Goal: Information Seeking & Learning: Learn about a topic

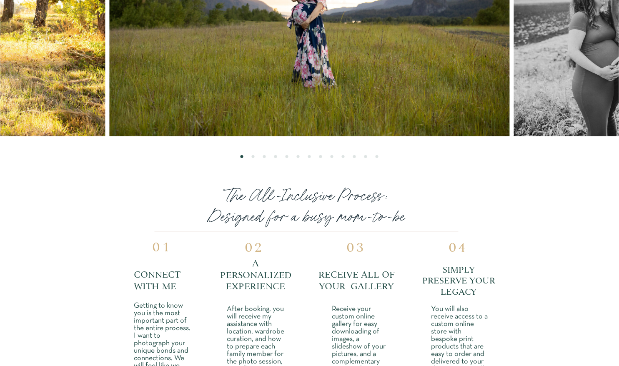
scroll to position [648, 0]
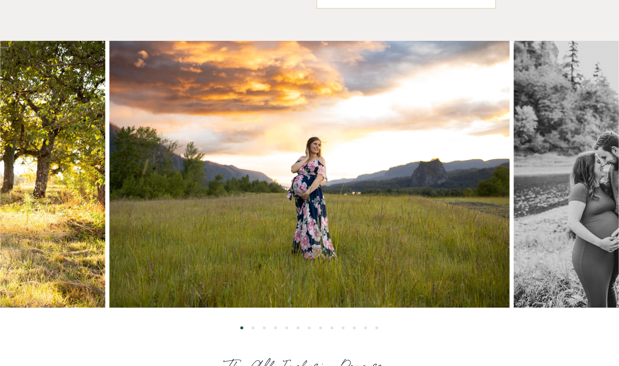
click at [549, 196] on img at bounding box center [609, 174] width 191 height 267
click at [576, 199] on img at bounding box center [609, 174] width 191 height 267
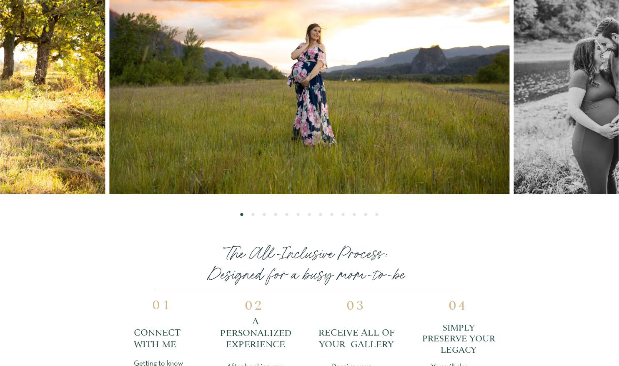
scroll to position [766, 0]
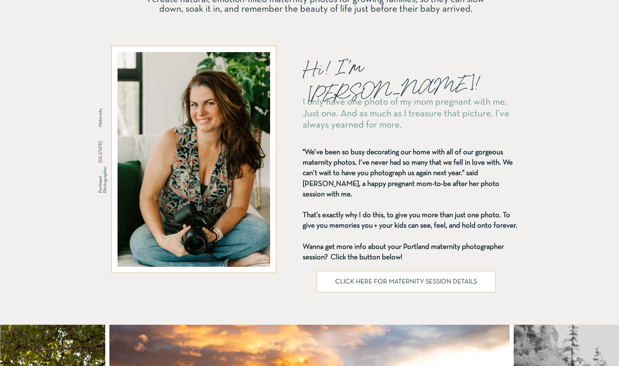
scroll to position [364, 0]
click at [388, 274] on div at bounding box center [407, 281] width 180 height 22
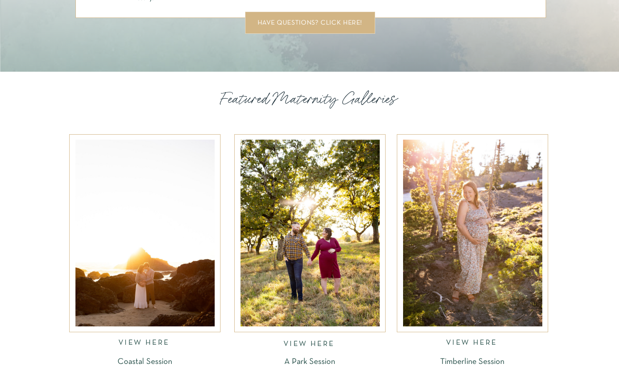
scroll to position [1202, 0]
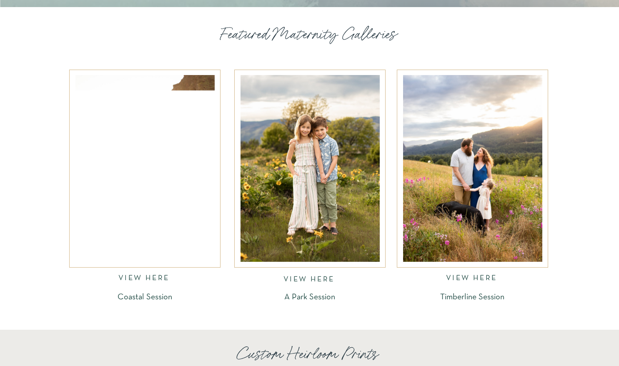
scroll to position [1207, 0]
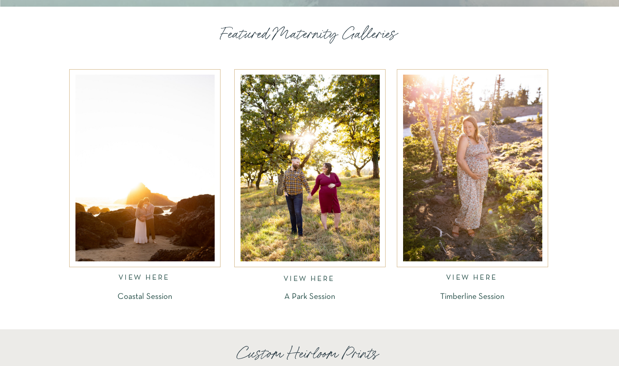
click at [140, 277] on nav "VIEW HERE" at bounding box center [144, 279] width 53 height 10
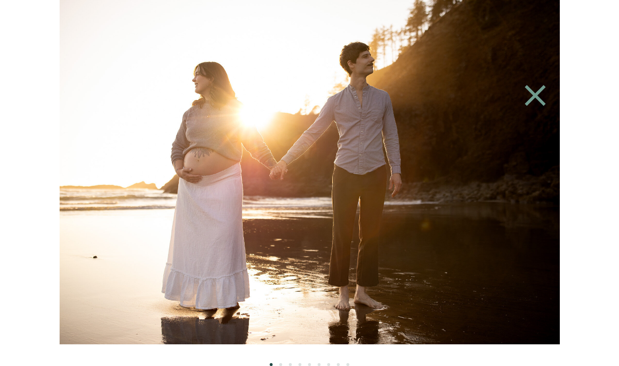
scroll to position [1314, 0]
click at [404, 179] on img at bounding box center [309, 172] width 517 height 345
click at [547, 106] on icon at bounding box center [536, 96] width 36 height 38
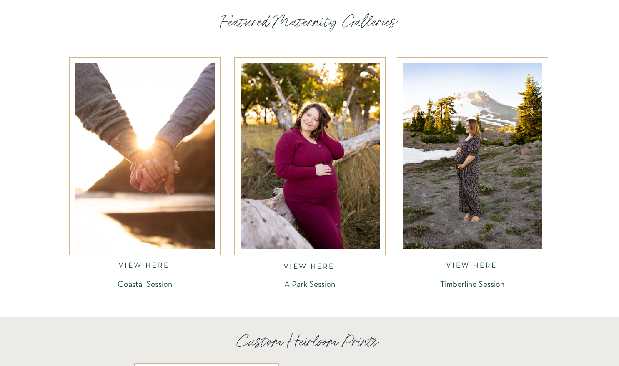
scroll to position [1214, 0]
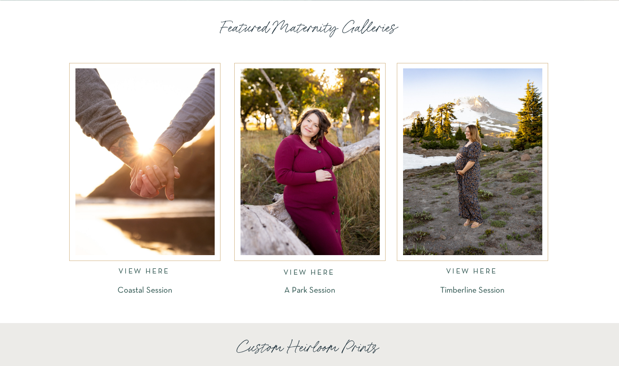
click at [168, 235] on div at bounding box center [145, 161] width 139 height 187
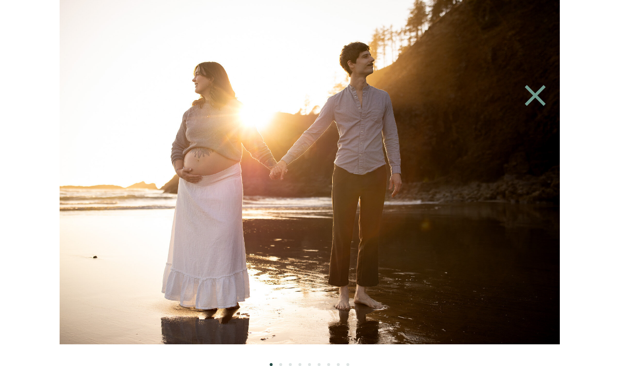
click at [295, 235] on img at bounding box center [309, 172] width 517 height 345
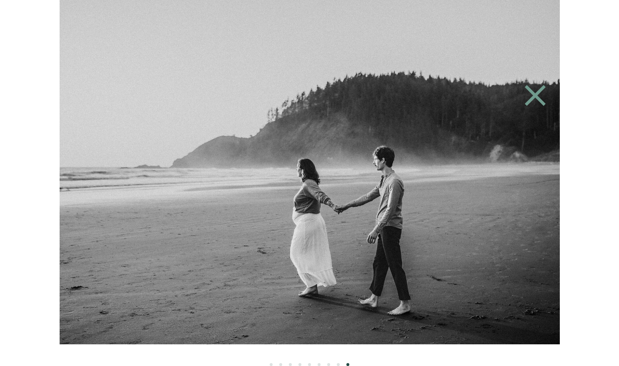
click at [542, 92] on icon at bounding box center [536, 96] width 36 height 38
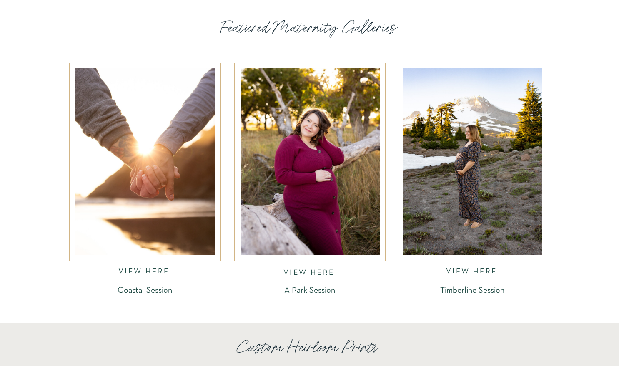
click at [494, 201] on div at bounding box center [472, 161] width 139 height 187
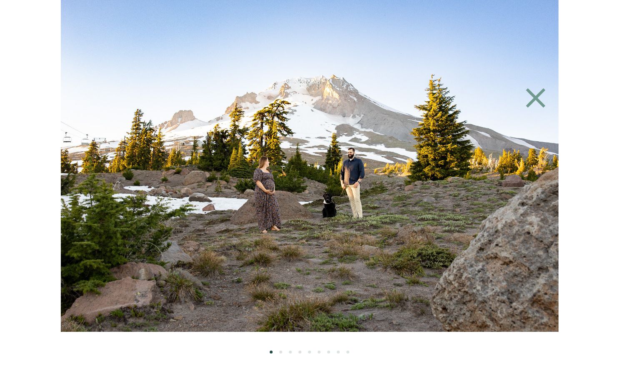
click at [261, 172] on img at bounding box center [309, 166] width 498 height 332
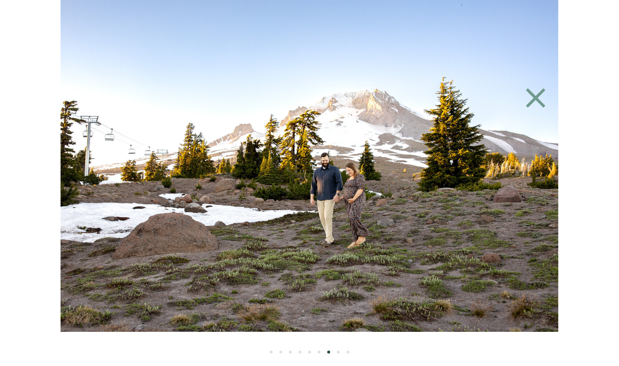
click at [534, 98] on icon at bounding box center [536, 98] width 20 height 20
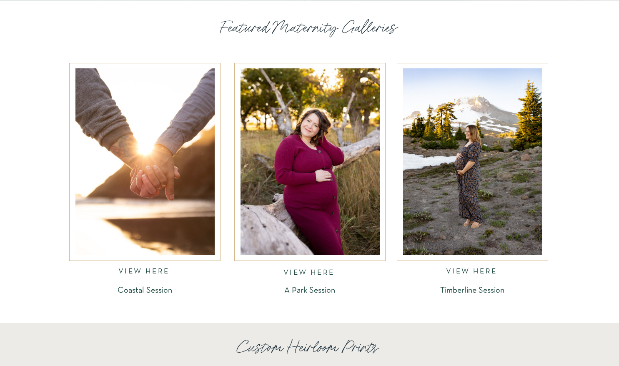
click at [353, 139] on div at bounding box center [310, 161] width 139 height 187
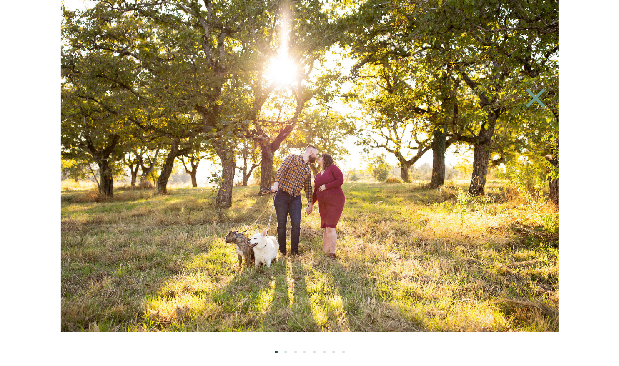
click at [375, 164] on img at bounding box center [309, 166] width 498 height 332
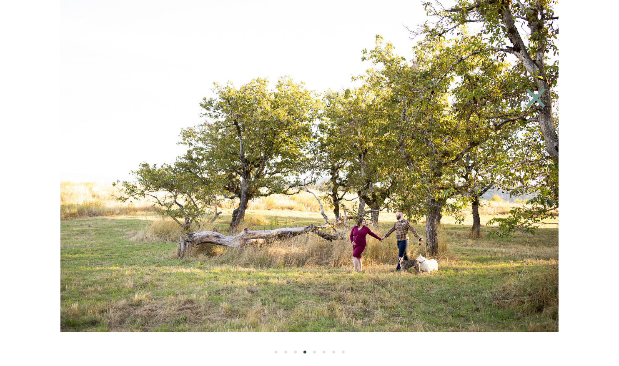
click at [530, 103] on icon at bounding box center [536, 98] width 20 height 20
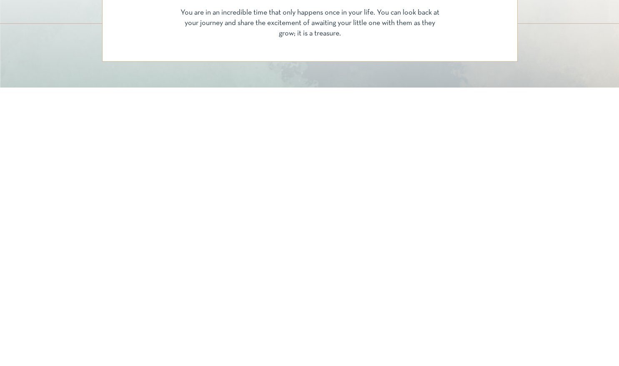
scroll to position [161, 0]
